Goal: Task Accomplishment & Management: Manage account settings

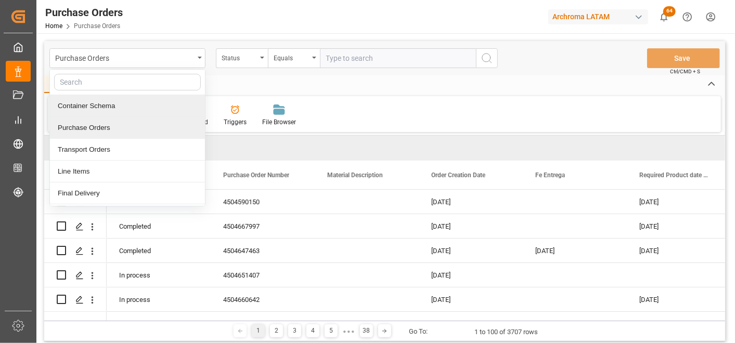
click at [120, 112] on div "Container Schema" at bounding box center [127, 106] width 155 height 22
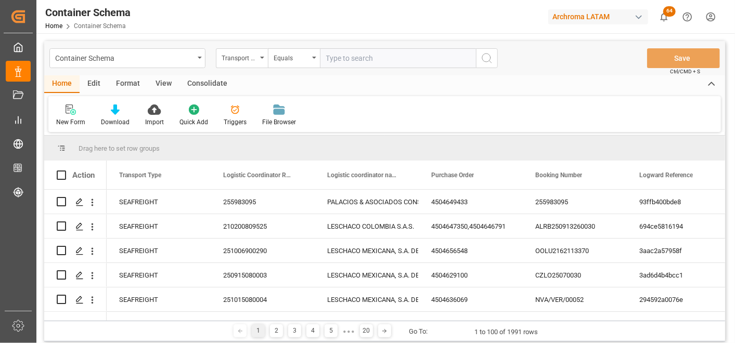
click at [252, 63] on div "Transport Type" at bounding box center [242, 58] width 52 height 20
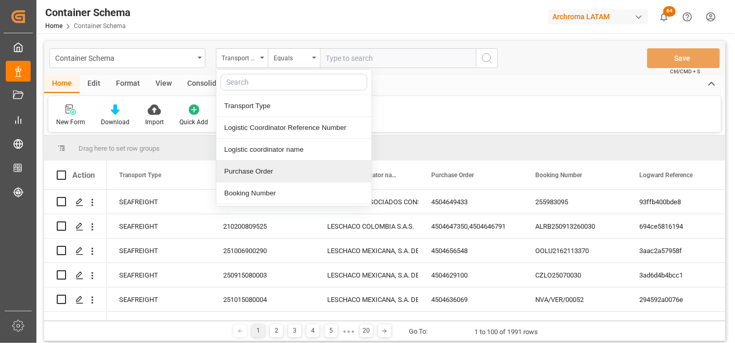
click at [242, 170] on div "Purchase Order" at bounding box center [293, 172] width 155 height 22
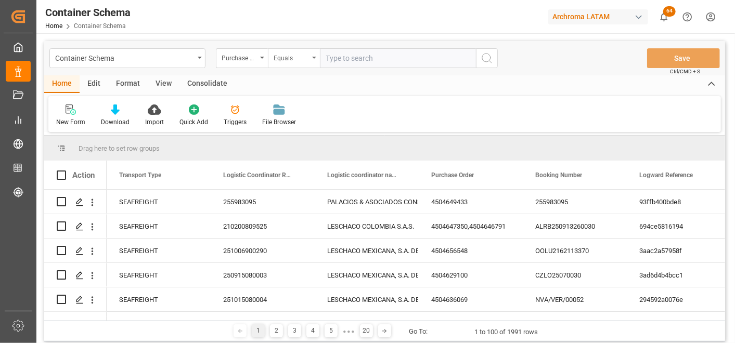
click at [282, 58] on div "Equals" at bounding box center [291, 57] width 35 height 12
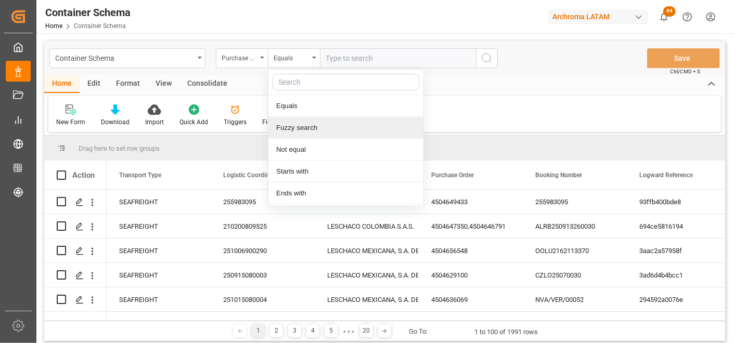
click at [303, 131] on div "Fuzzy search" at bounding box center [345, 128] width 155 height 22
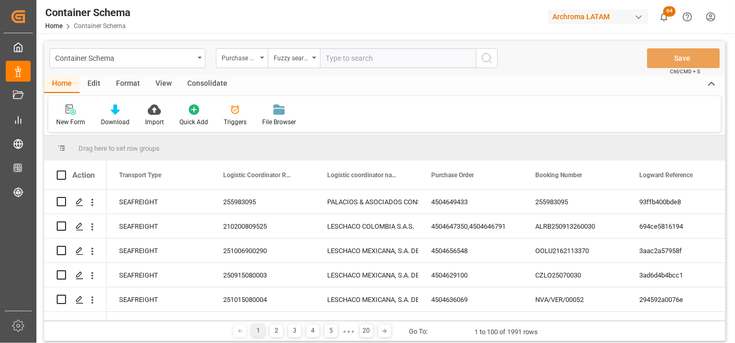
paste input "4504655517"
type input "4504655517"
click at [484, 59] on icon "search button" at bounding box center [487, 58] width 12 height 12
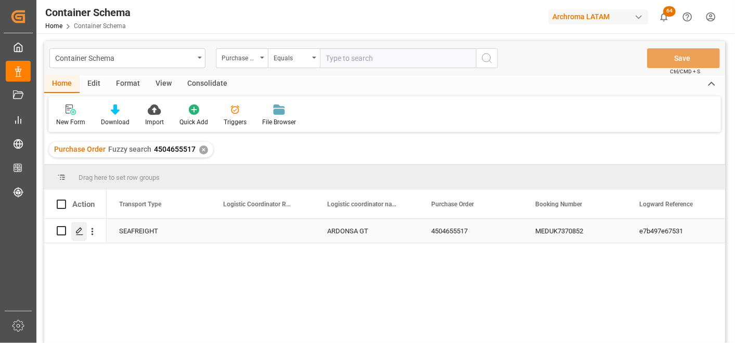
click at [84, 229] on div "Press SPACE to select this row." at bounding box center [79, 231] width 16 height 19
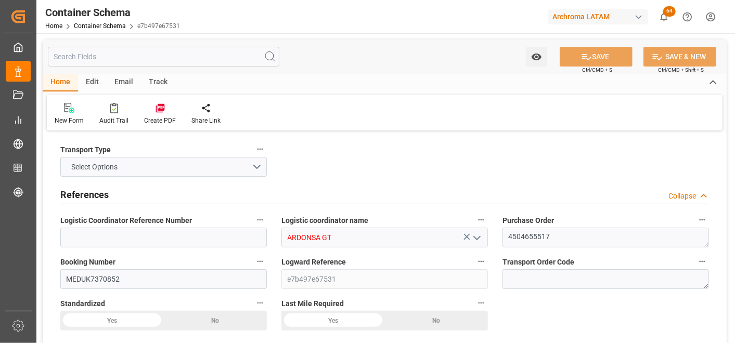
type input "0"
type input "1"
type input "8"
type input "8000"
type input "8448"
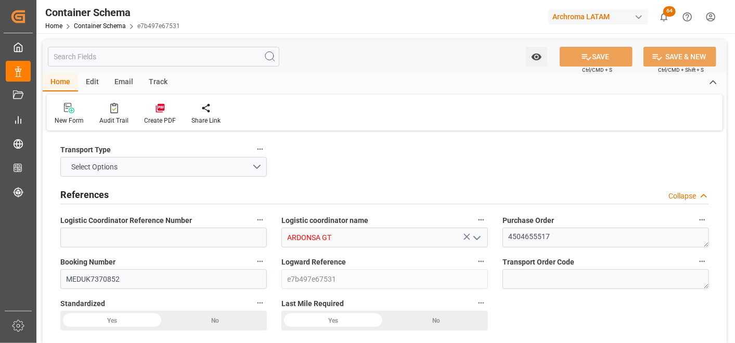
type input "MSC"
type input "Mediterranean Shipping Company"
type input "CNNAH"
type input "GTPRQ"
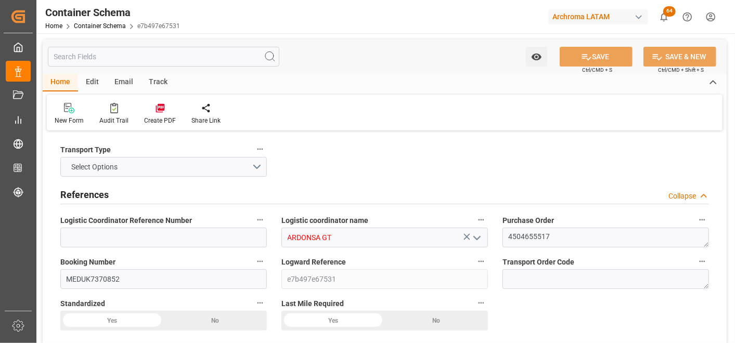
type input "GTPRQ"
type input "3"
type input "0"
type input "[DATE] 15:45"
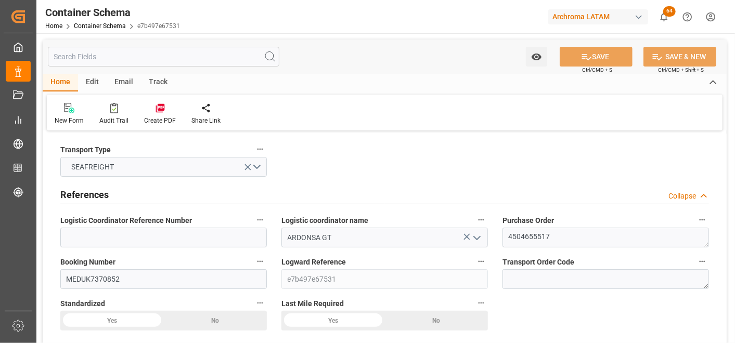
type input "[DATE]"
type input "[DATE] 00:00"
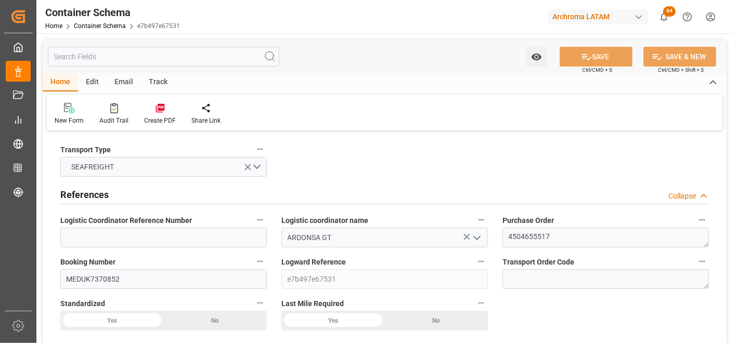
type input "[DATE] 00:00"
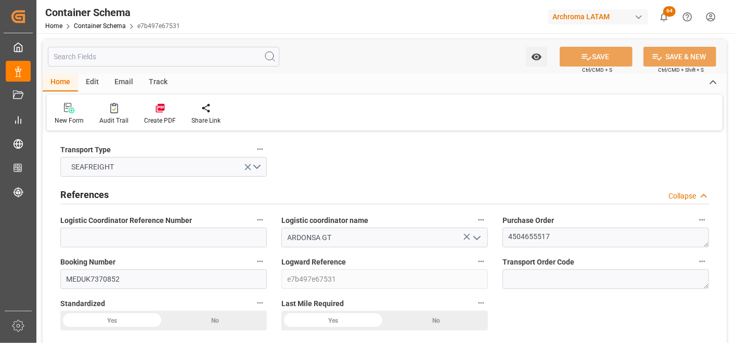
type input "[DATE] 00:00"
type input "[DATE]"
type input "[DATE] 07:22"
type input "[DATE] 20:46"
type input "[DATE]"
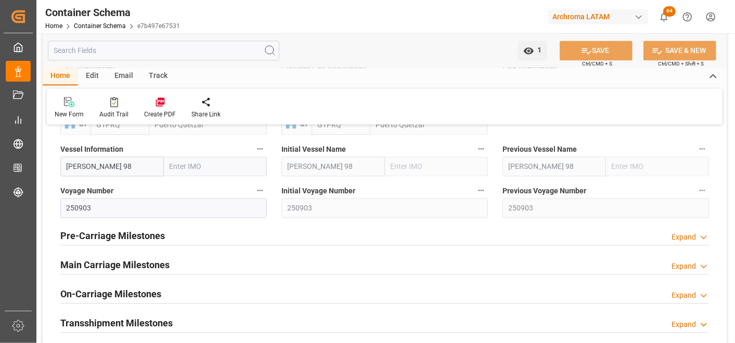
click at [133, 265] on h2 "Main Carriage Milestones" at bounding box center [114, 265] width 109 height 14
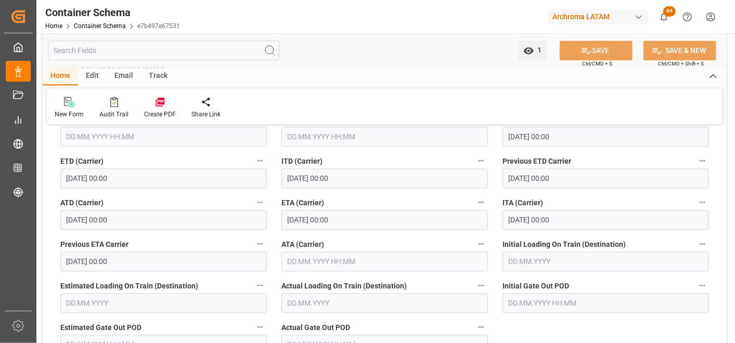
scroll to position [1387, 0]
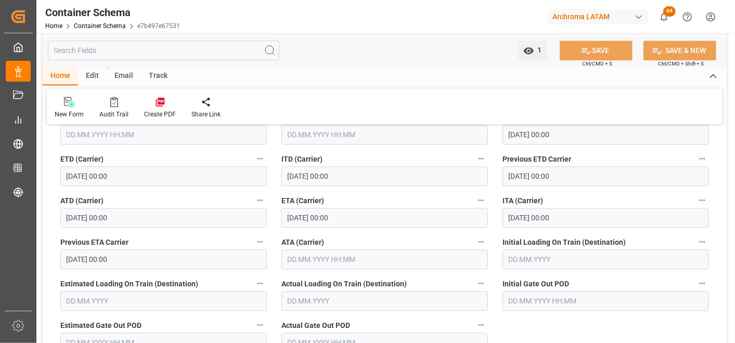
click at [307, 230] on div "ETA (Carrier) [DATE] 00:00" at bounding box center [384, 211] width 221 height 42
click at [307, 220] on input "[DATE] 00:00" at bounding box center [384, 218] width 207 height 20
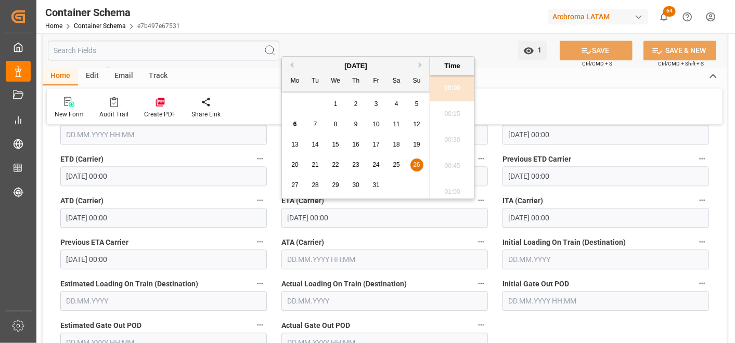
click at [396, 168] on span "25" at bounding box center [396, 164] width 7 height 7
type input "[DATE] 00:00"
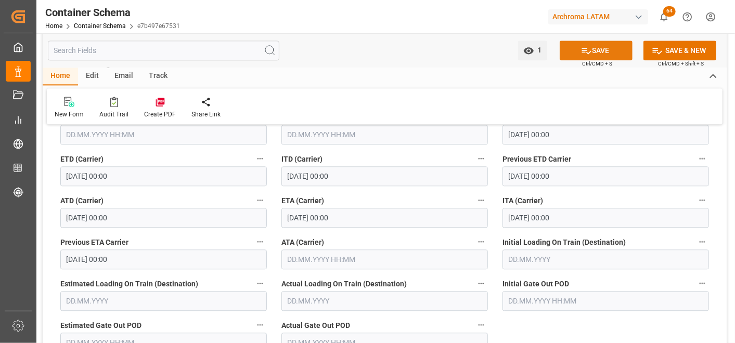
click at [599, 47] on button "SAVE" at bounding box center [596, 51] width 73 height 20
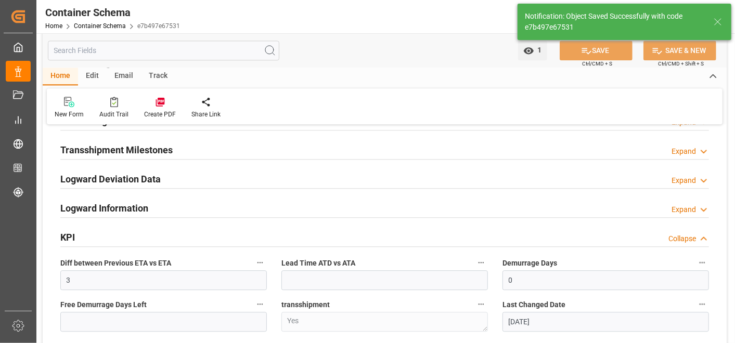
type input "-1"
type input "[DATE] 14:06"
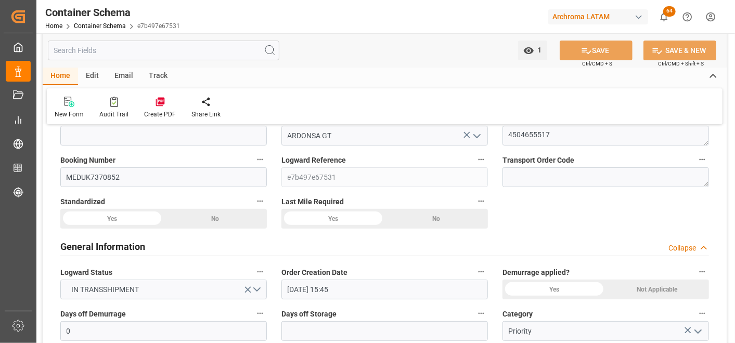
scroll to position [0, 0]
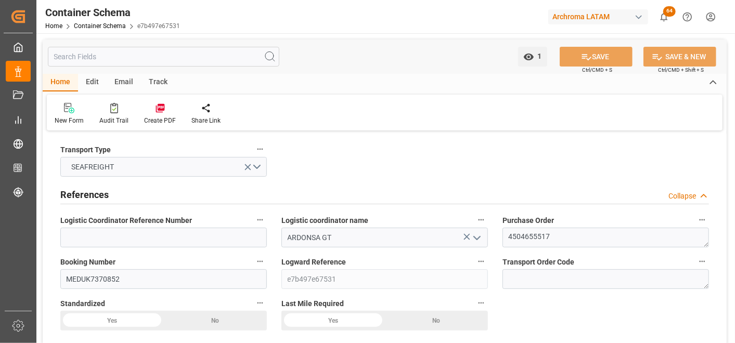
click at [113, 82] on div "Email" at bounding box center [124, 83] width 34 height 18
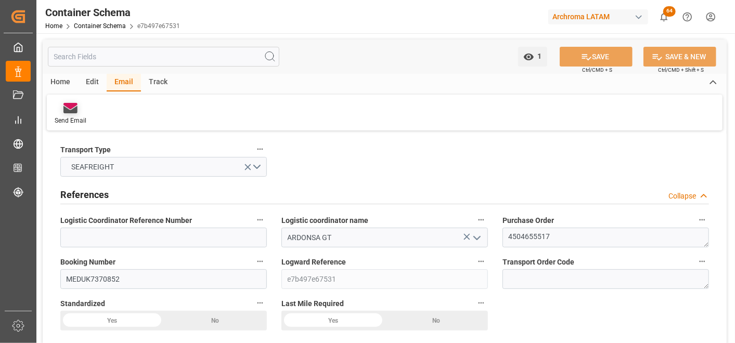
click at [63, 119] on div "Send Email" at bounding box center [71, 120] width 32 height 9
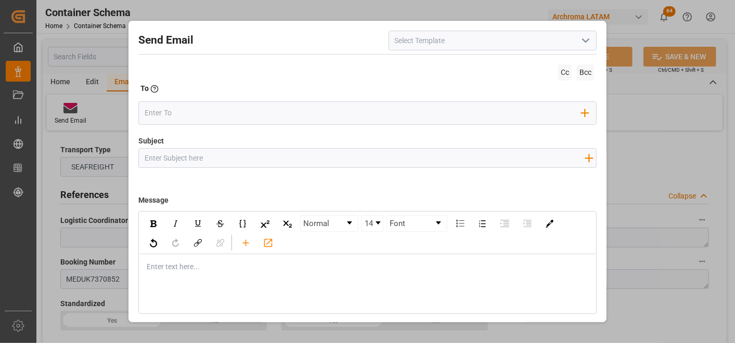
click at [581, 43] on icon "open menu" at bounding box center [586, 40] width 12 height 12
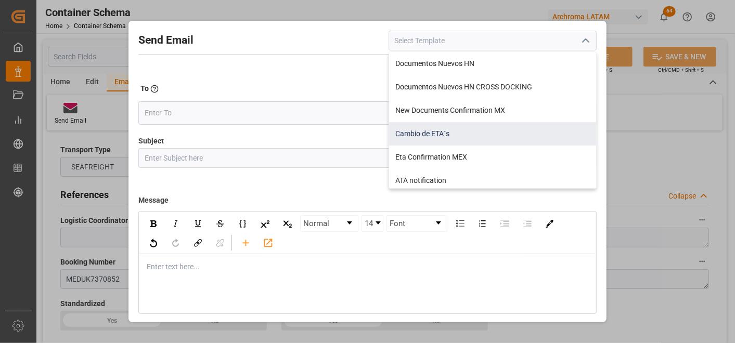
click at [467, 131] on div "Cambio de ETA´s" at bounding box center [492, 133] width 207 height 23
type input "Cambio de ETA´s"
type input "{{customsEntry}}|| Cambio de ETA {{estimatedArrivalPod}} || Reason Delay {{etaC…"
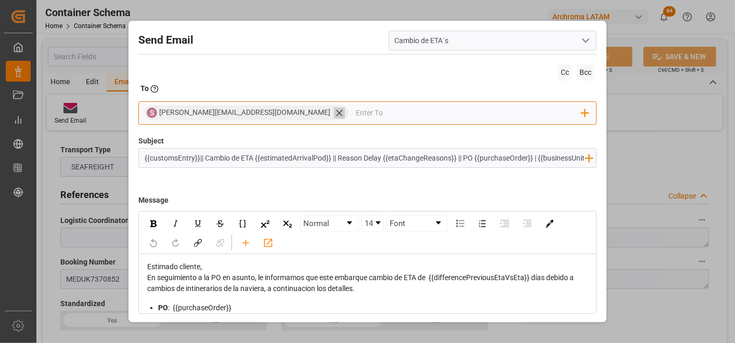
click at [334, 110] on icon at bounding box center [339, 113] width 11 height 11
click at [259, 110] on input "email" at bounding box center [363, 113] width 437 height 16
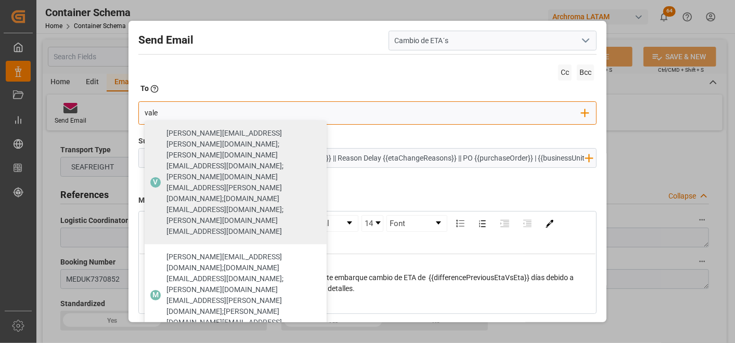
type input "valer"
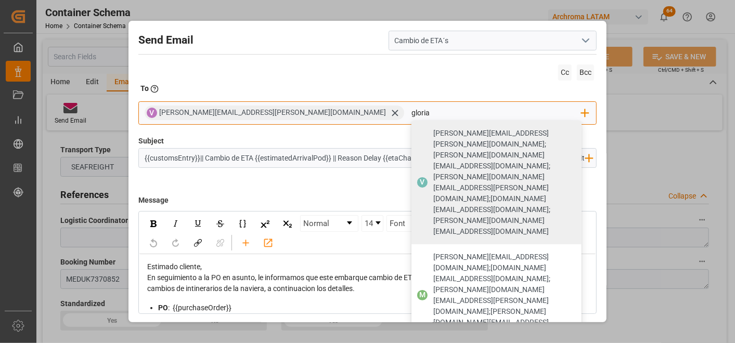
type input "gloria"
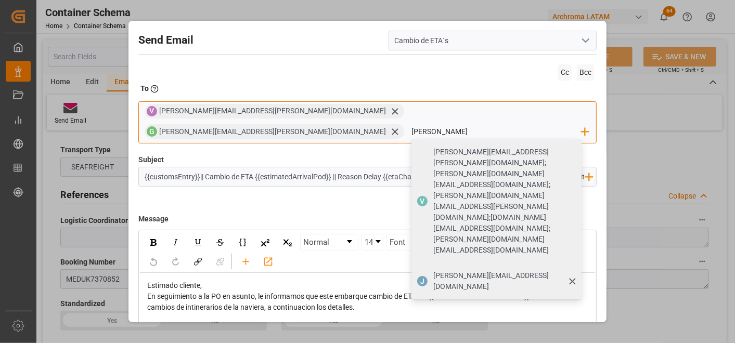
type input "[PERSON_NAME][EMAIL_ADDRESS][DOMAIN_NAME]"
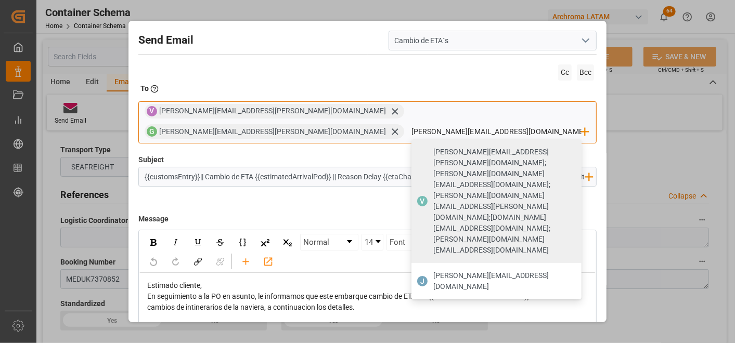
click at [451, 271] on span "[PERSON_NAME][EMAIL_ADDRESS][DOMAIN_NAME]" at bounding box center [503, 282] width 141 height 22
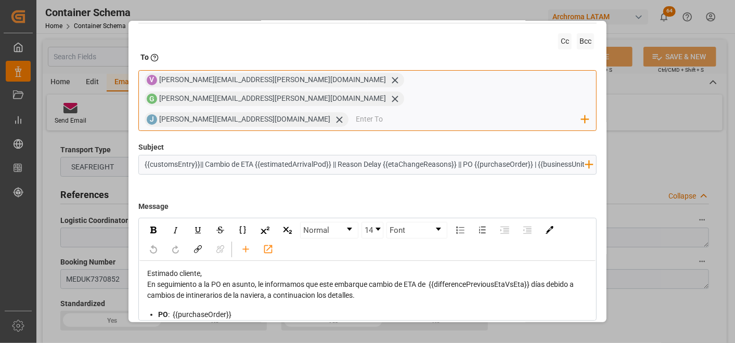
scroll to position [54, 0]
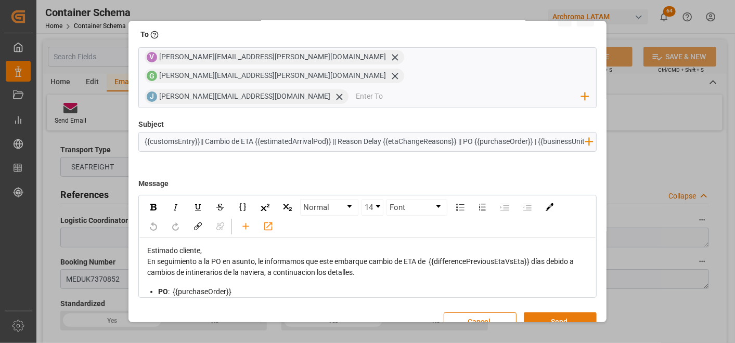
click at [571, 313] on button "Send" at bounding box center [560, 323] width 73 height 20
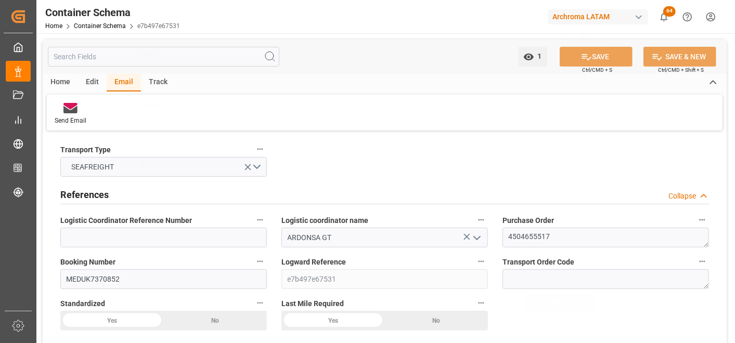
scroll to position [35, 0]
